Goal: Task Accomplishment & Management: Use online tool/utility

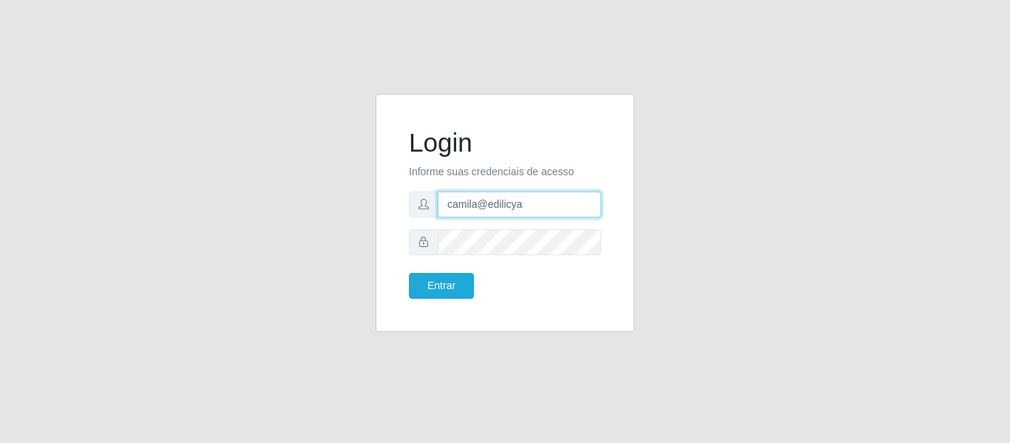
drag, startPoint x: 542, startPoint y: 208, endPoint x: 429, endPoint y: 186, distance: 114.5
click at [429, 186] on form "Login Informe suas credenciais de acesso camila@edilicya Entrar" at bounding box center [505, 212] width 192 height 171
type input "camilaprecobom@iwof"
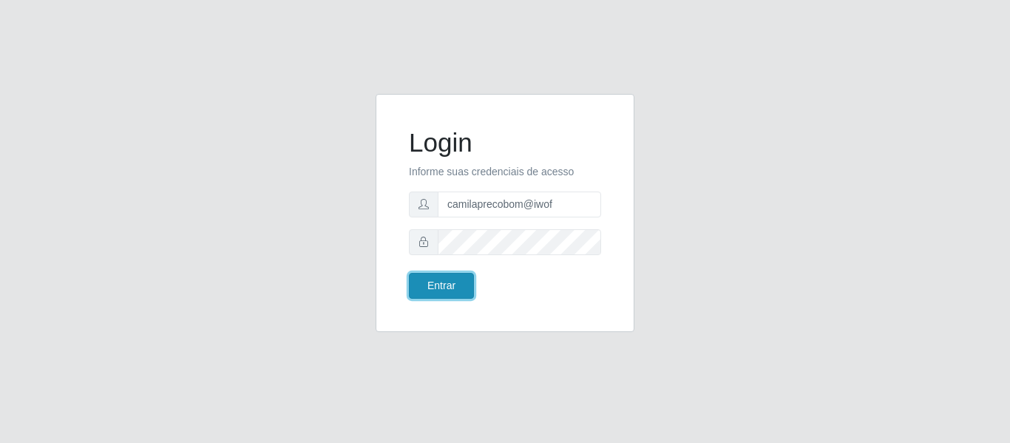
click at [447, 287] on button "Entrar" at bounding box center [441, 286] width 65 height 26
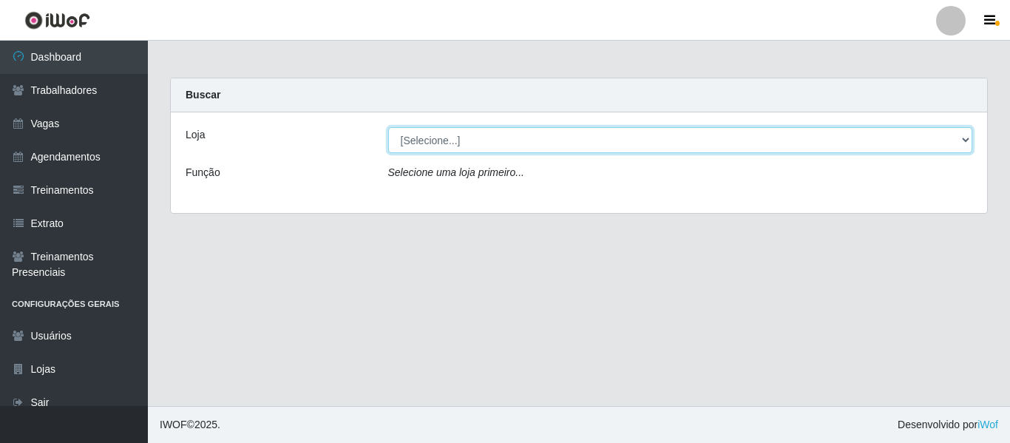
click at [479, 135] on select "[Selecione...] Supermercado Preço Bom" at bounding box center [680, 140] width 585 height 26
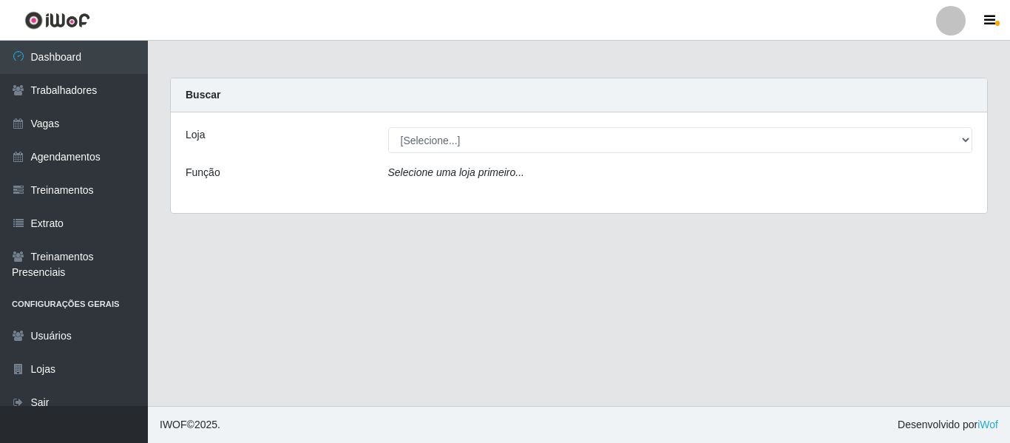
click at [475, 115] on div "Loja [Selecione...] Supermercado Preço Bom Função Selecione uma loja primeiro..." at bounding box center [579, 162] width 816 height 101
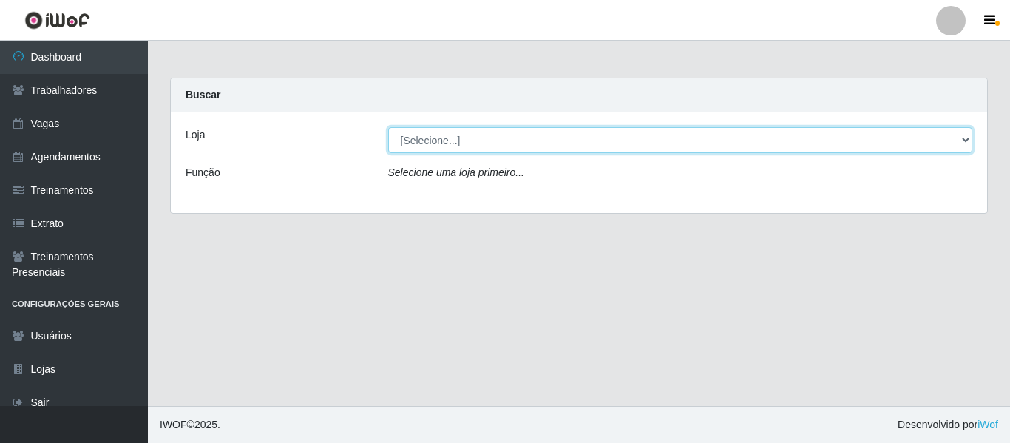
click at [444, 145] on select "[Selecione...] Supermercado Preço Bom" at bounding box center [680, 140] width 585 height 26
select select "169"
click at [388, 127] on select "[Selecione...] Supermercado Preço Bom" at bounding box center [680, 140] width 585 height 26
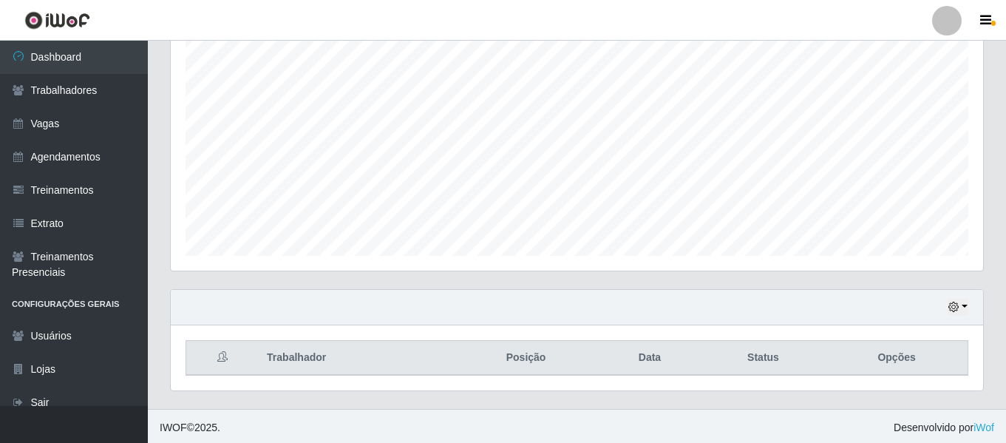
scroll to position [276, 0]
click at [955, 311] on button "button" at bounding box center [958, 304] width 21 height 17
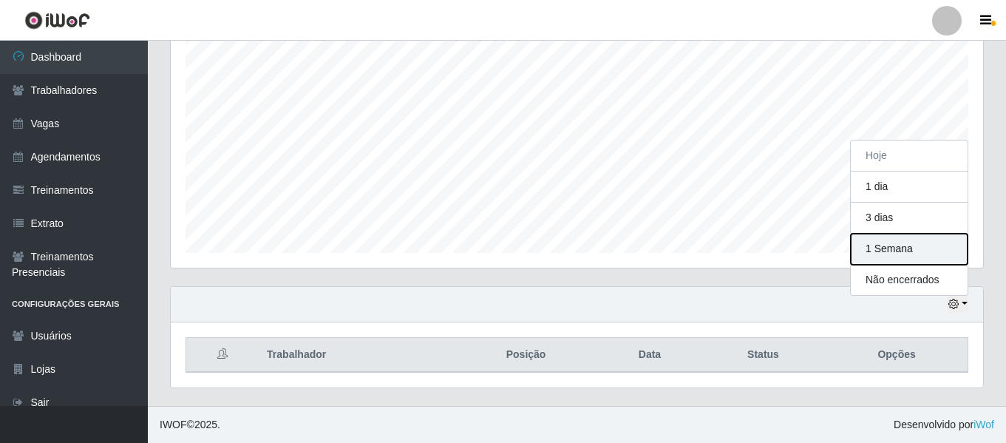
click at [899, 254] on button "1 Semana" at bounding box center [909, 249] width 117 height 31
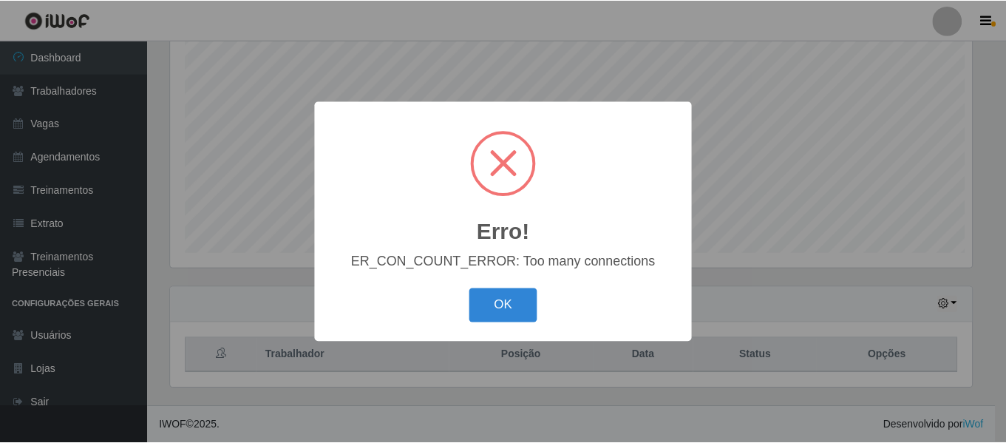
scroll to position [307, 805]
click at [511, 312] on button "OK" at bounding box center [505, 305] width 69 height 35
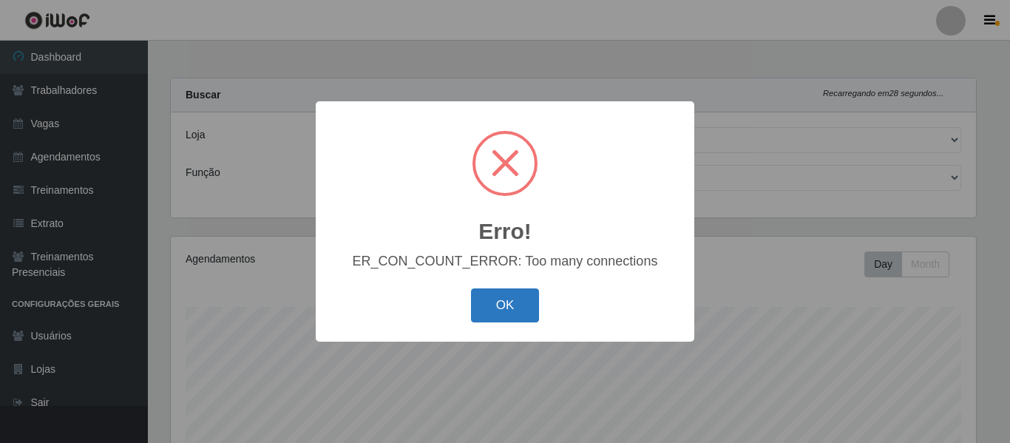
click at [509, 308] on button "OK" at bounding box center [505, 305] width 69 height 35
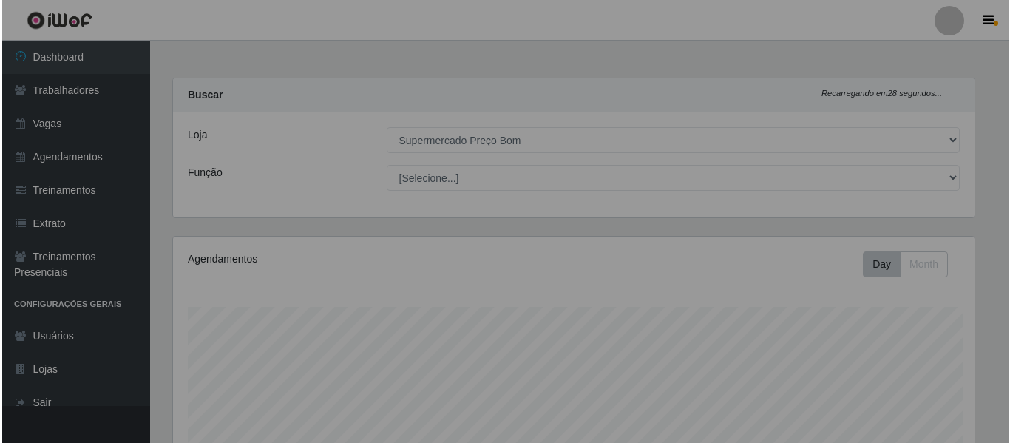
scroll to position [307, 812]
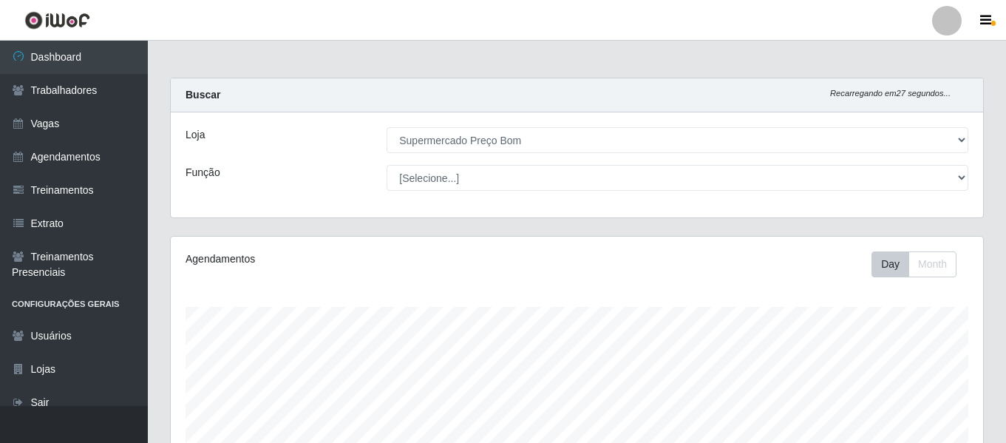
click at [941, 2] on li "Perfil Alterar Senha Sair" at bounding box center [947, 20] width 44 height 37
click at [944, 17] on div at bounding box center [947, 21] width 30 height 30
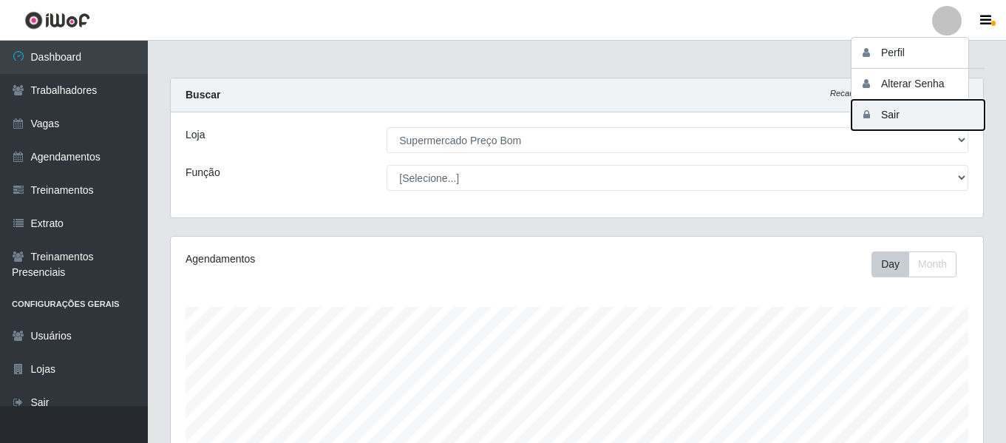
click at [886, 123] on button "Sair" at bounding box center [917, 115] width 133 height 30
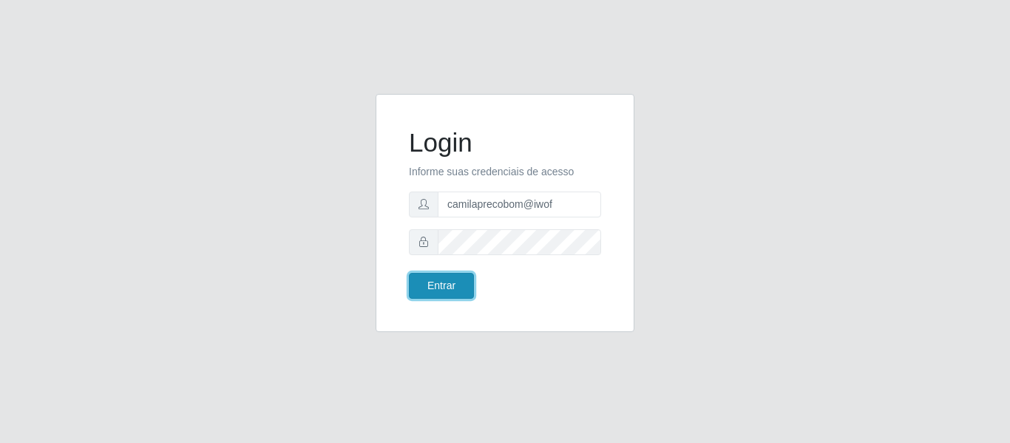
click at [443, 279] on button "Entrar" at bounding box center [441, 286] width 65 height 26
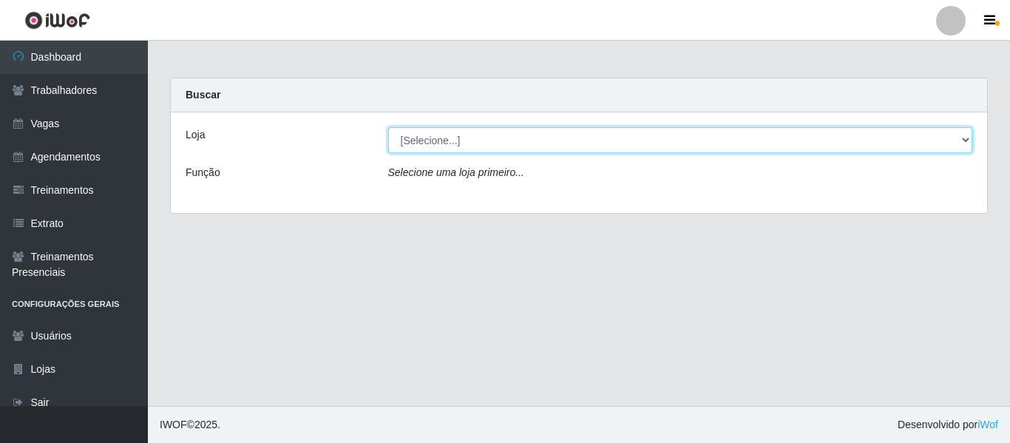
drag, startPoint x: 481, startPoint y: 140, endPoint x: 474, endPoint y: 148, distance: 11.0
click at [481, 140] on select "[Selecione...] Supermercado Preço Bom" at bounding box center [680, 140] width 585 height 26
select select "169"
click at [388, 127] on select "[Selecione...] Supermercado Preço Bom" at bounding box center [680, 140] width 585 height 26
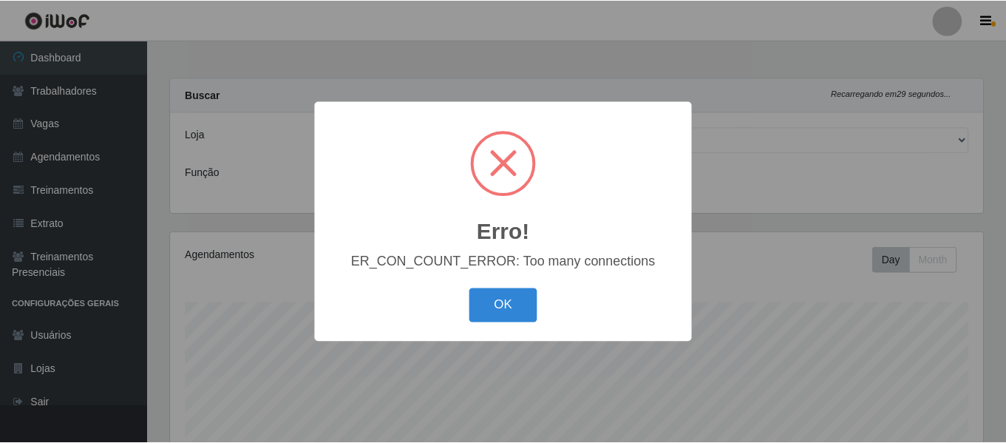
scroll to position [307, 816]
click at [519, 301] on button "OK" at bounding box center [505, 305] width 69 height 35
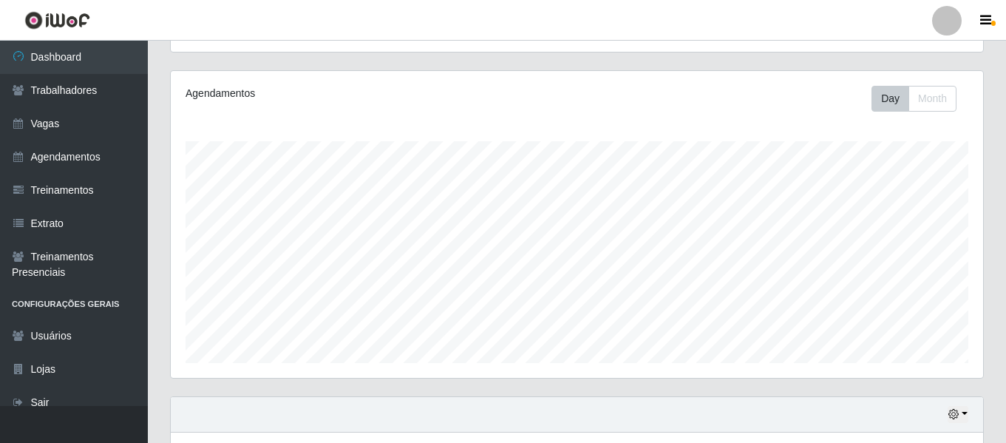
scroll to position [0, 0]
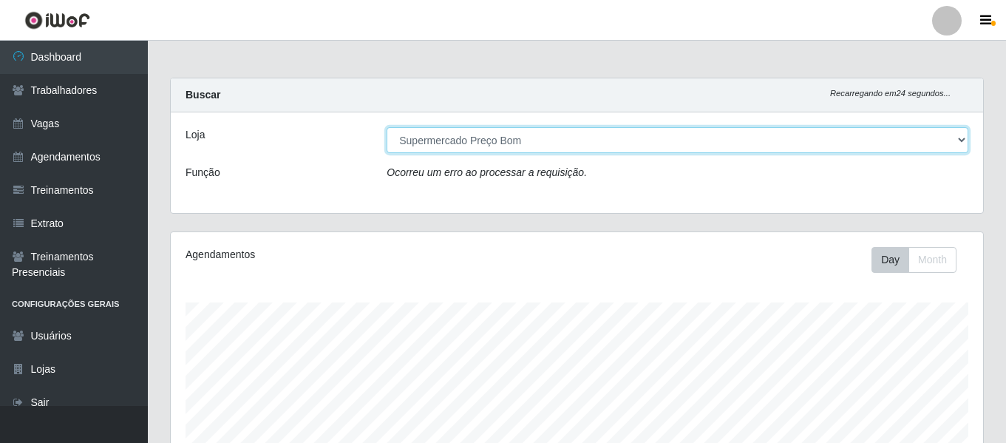
click at [501, 132] on select "[Selecione...] Supermercado Preço Bom" at bounding box center [678, 140] width 582 height 26
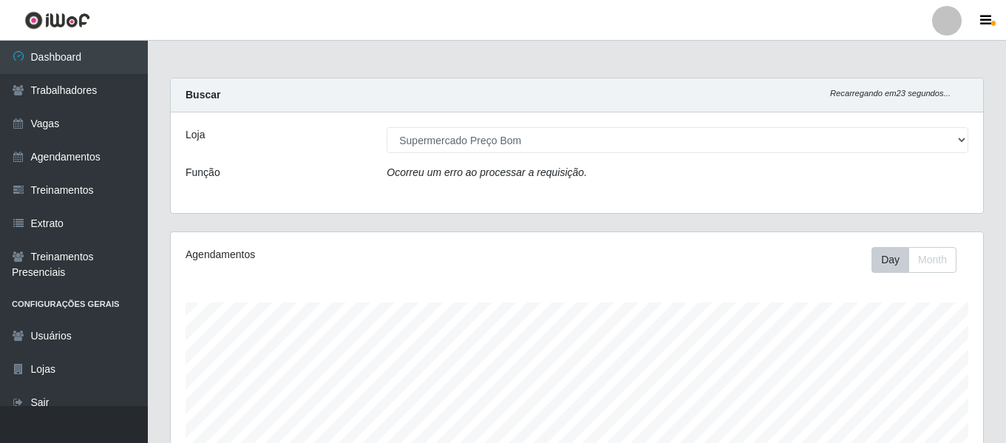
click at [313, 168] on div "Função" at bounding box center [274, 175] width 201 height 21
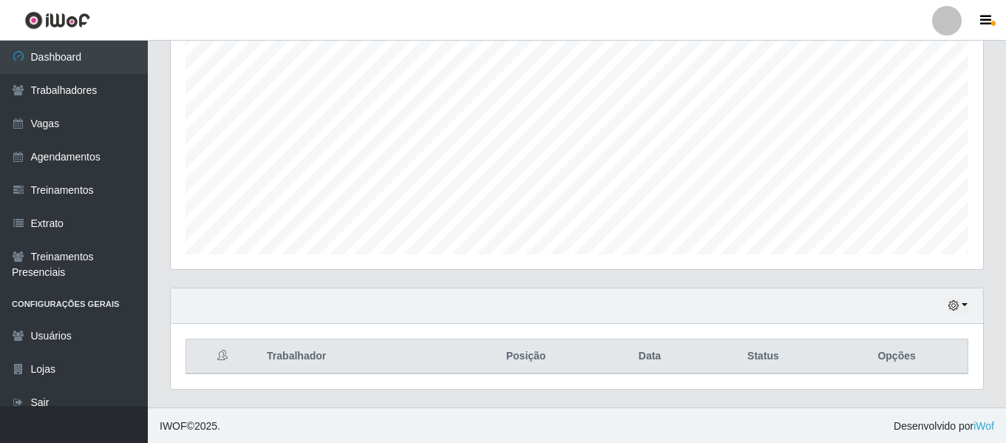
scroll to position [271, 0]
click at [955, 304] on icon "button" at bounding box center [953, 304] width 10 height 10
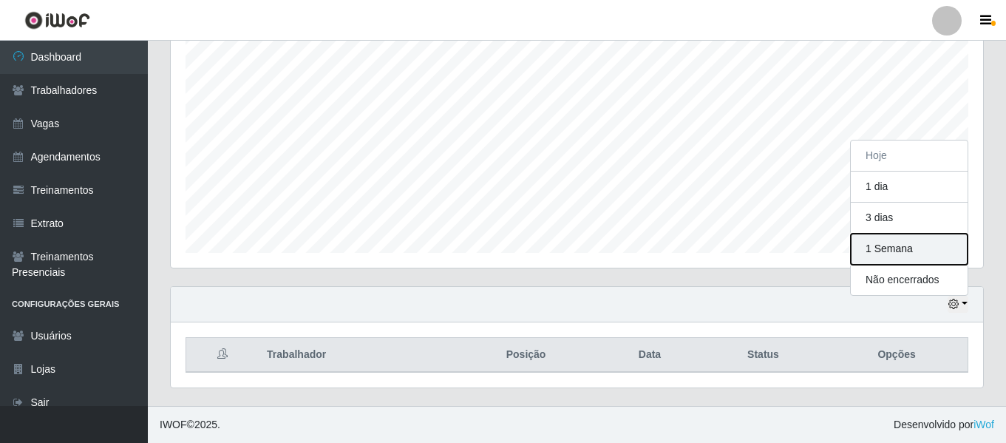
click at [893, 251] on button "1 Semana" at bounding box center [909, 249] width 117 height 31
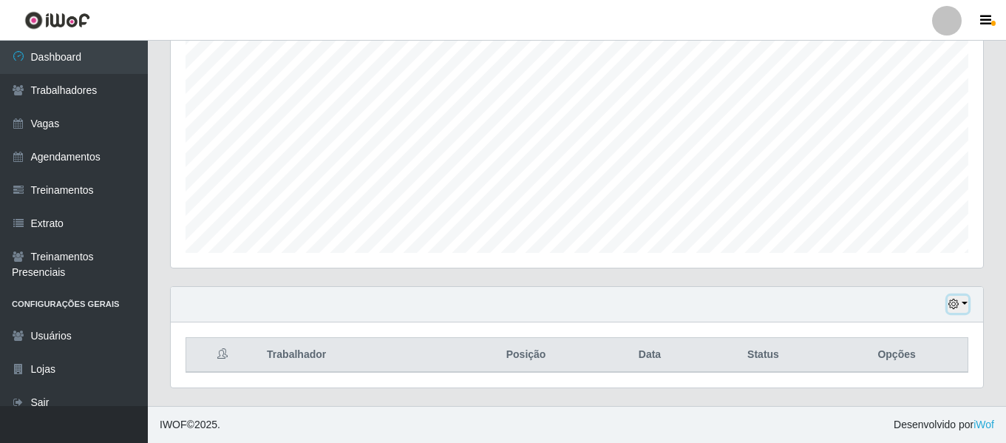
click at [963, 309] on button "button" at bounding box center [958, 304] width 21 height 17
click at [789, 292] on div "Hoje 1 dia 3 dias 1 Semana Não encerrados" at bounding box center [577, 304] width 812 height 35
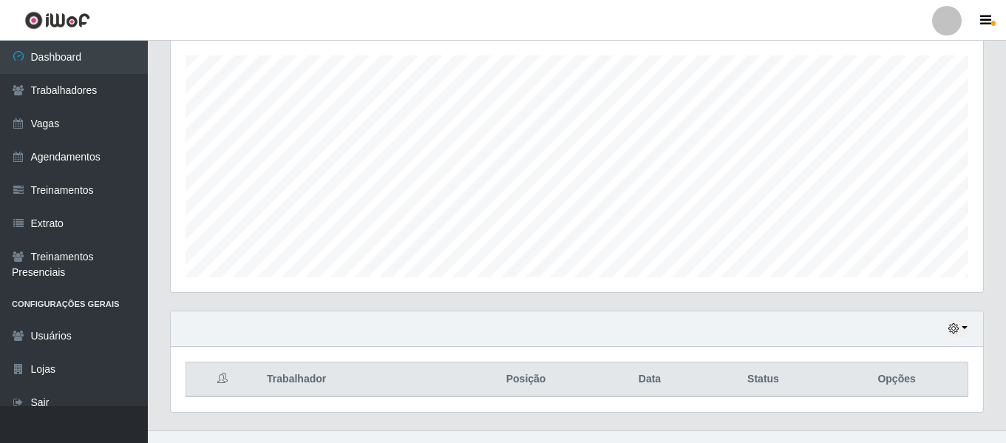
scroll to position [0, 0]
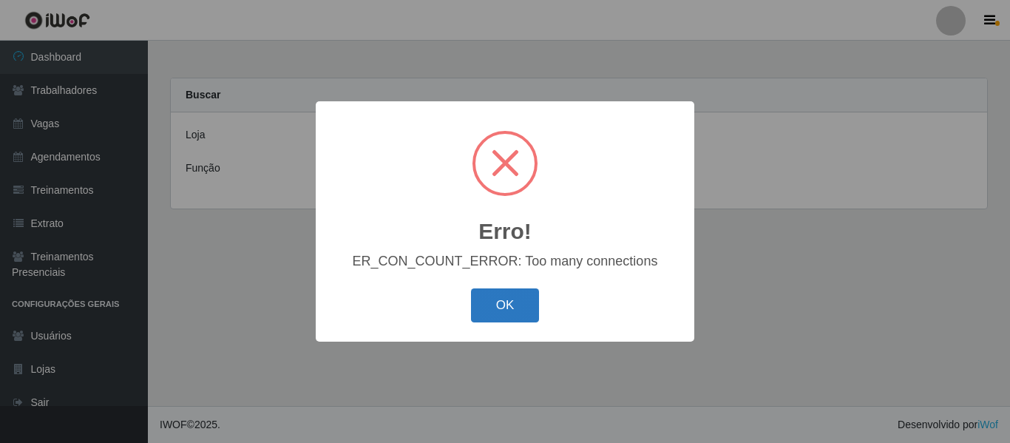
click at [490, 307] on button "OK" at bounding box center [505, 305] width 69 height 35
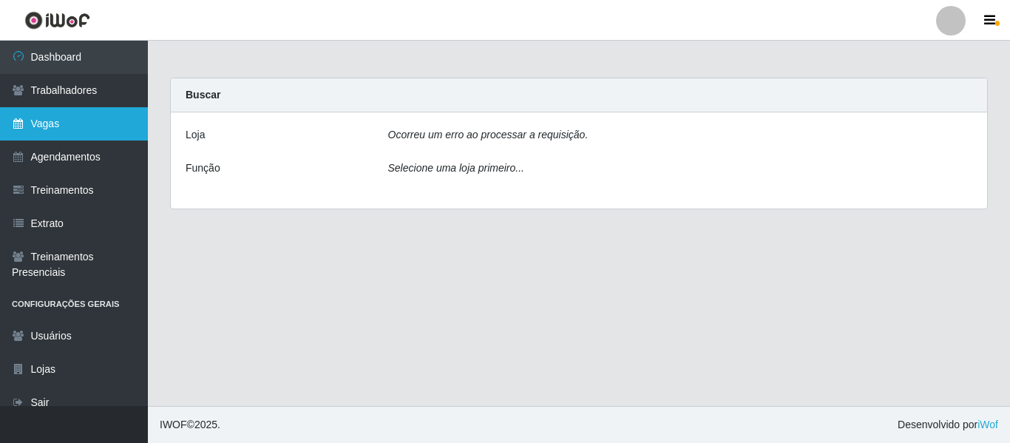
click at [36, 118] on link "Vagas" at bounding box center [74, 123] width 148 height 33
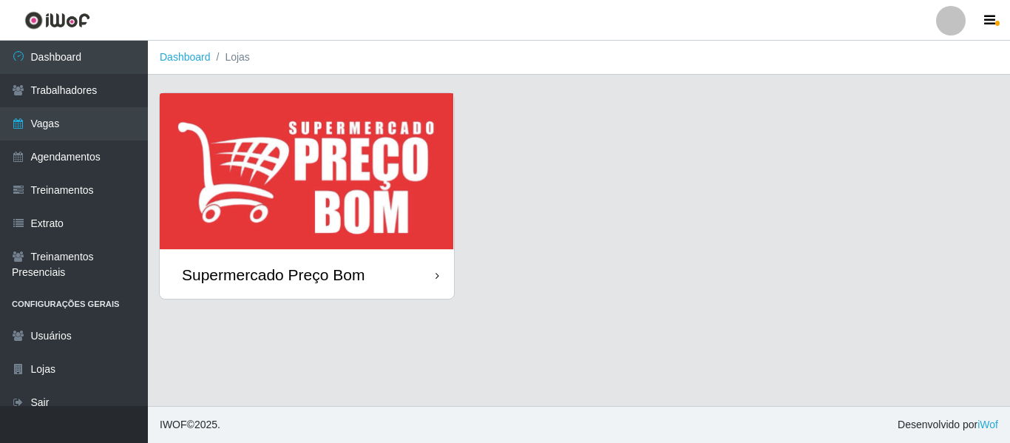
click at [284, 228] on img at bounding box center [307, 171] width 294 height 157
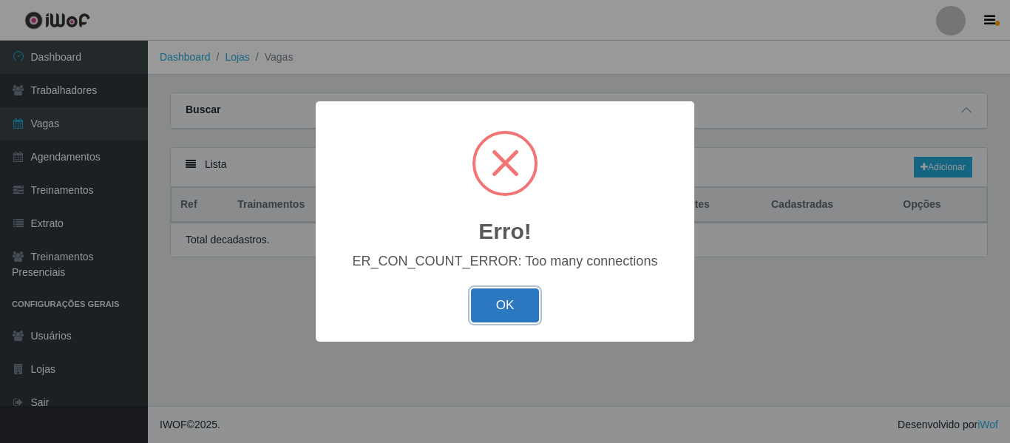
click at [514, 298] on button "OK" at bounding box center [505, 305] width 69 height 35
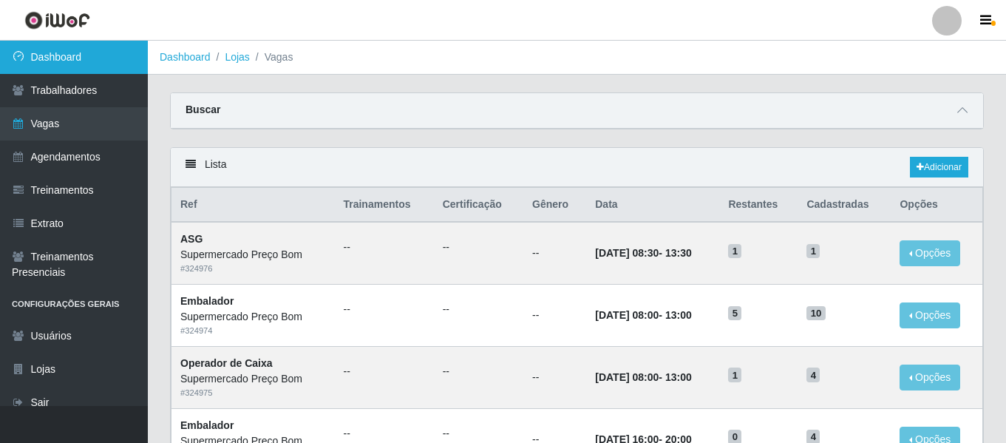
click at [100, 50] on link "Dashboard" at bounding box center [74, 57] width 148 height 33
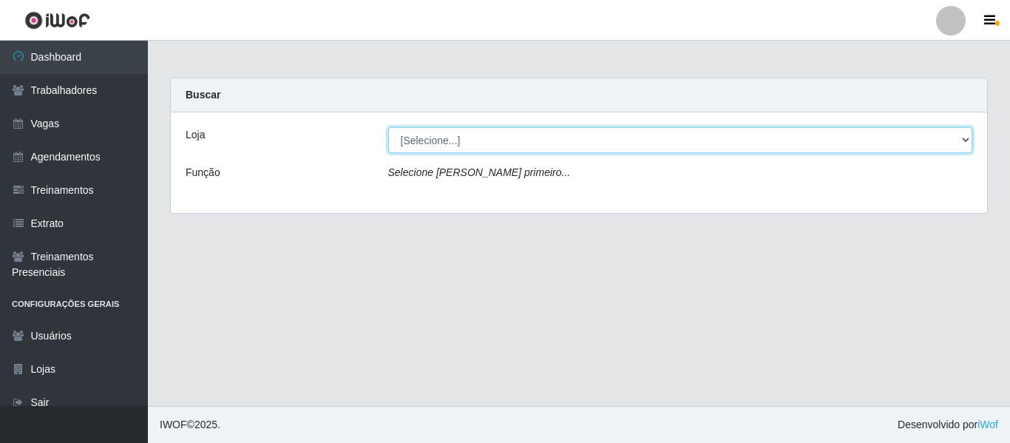
click at [460, 140] on select "[Selecione...] Supermercado Preço Bom" at bounding box center [680, 140] width 585 height 26
select select "169"
click at [388, 127] on select "[Selecione...] Supermercado Preço Bom" at bounding box center [680, 140] width 585 height 26
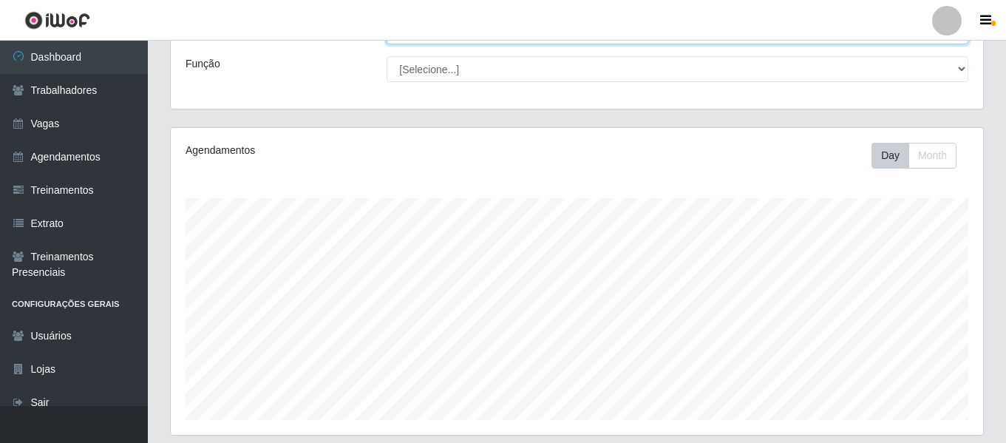
scroll to position [276, 0]
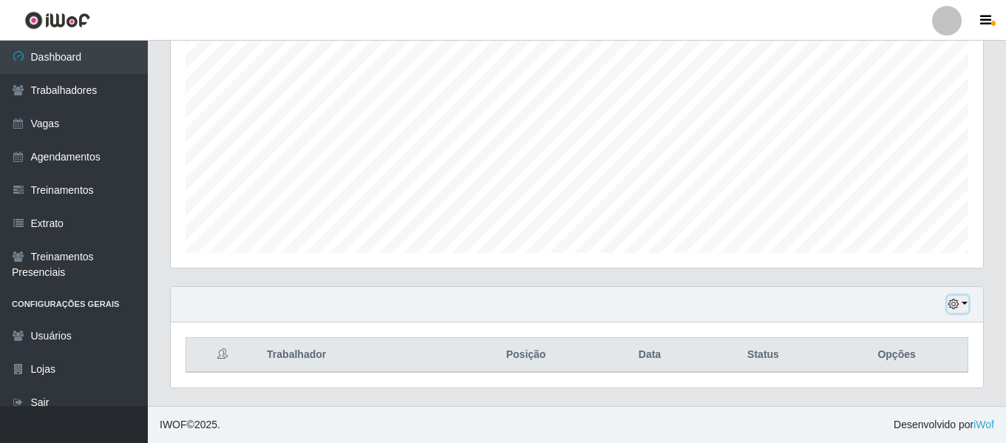
click at [962, 310] on button "button" at bounding box center [958, 304] width 21 height 17
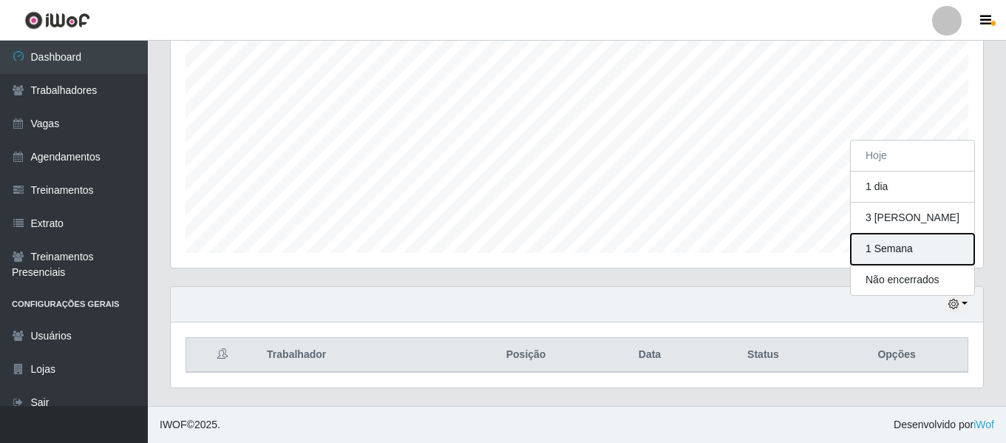
click at [897, 254] on button "1 Semana" at bounding box center [912, 249] width 123 height 31
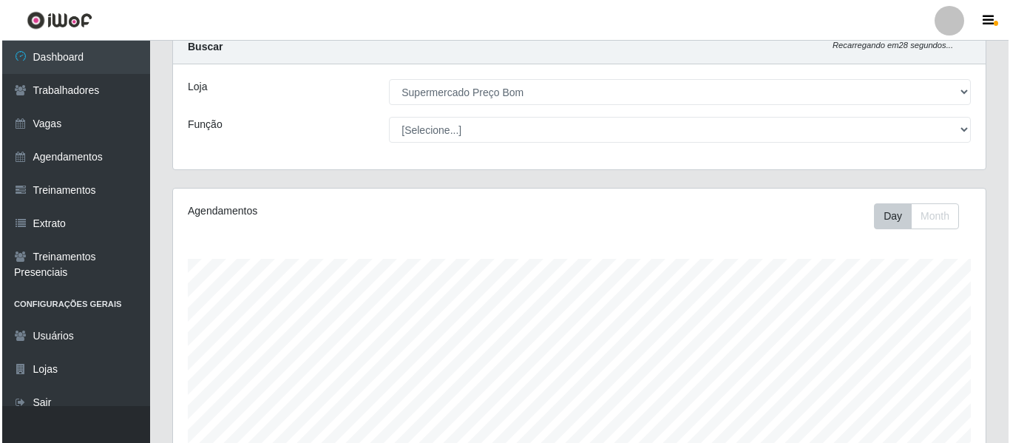
scroll to position [0, 0]
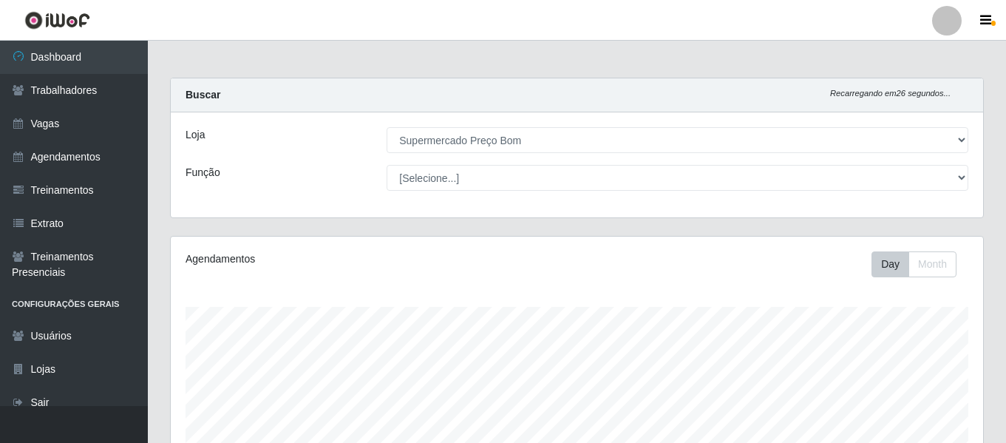
click at [945, 17] on div at bounding box center [947, 21] width 30 height 30
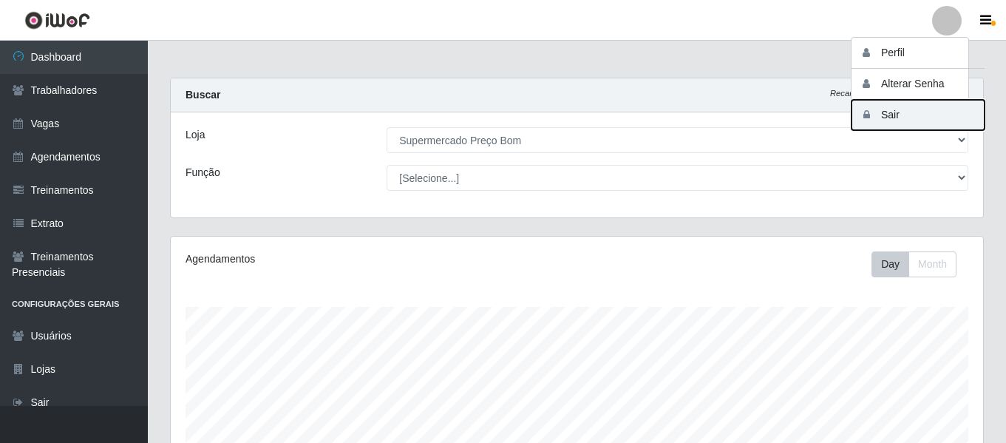
click at [918, 115] on button "Sair" at bounding box center [917, 115] width 133 height 30
